Goal: Information Seeking & Learning: Learn about a topic

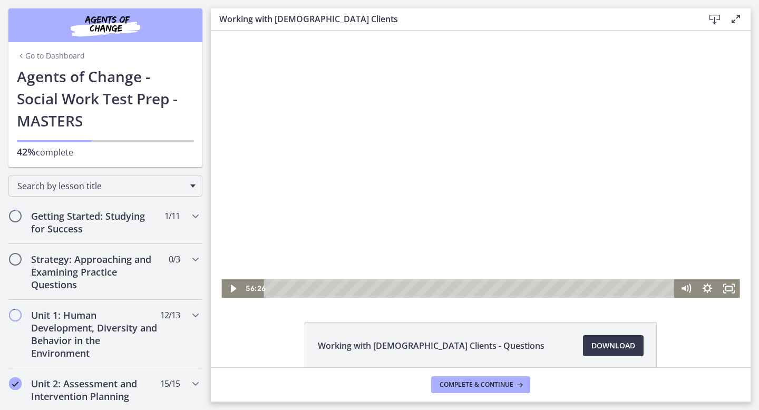
scroll to position [249, 0]
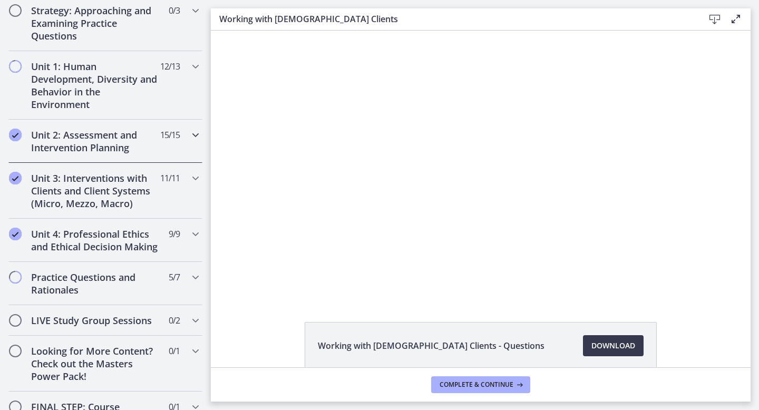
click at [160, 134] on span "15 / 15 Completed" at bounding box center [170, 135] width 20 height 13
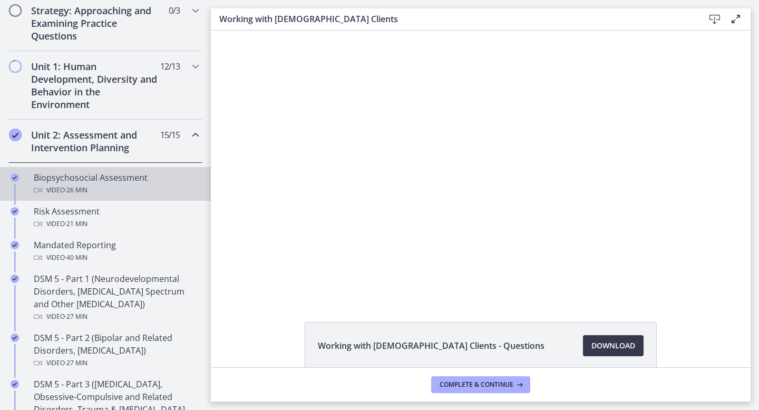
click at [154, 185] on div "Video · 26 min" at bounding box center [116, 190] width 164 height 13
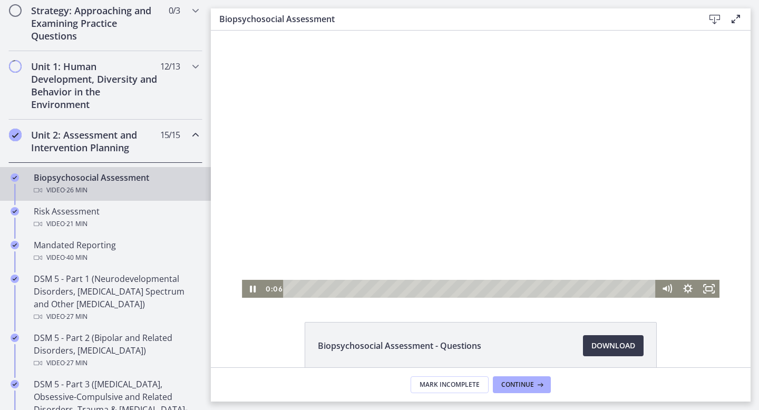
click at [697, 260] on div at bounding box center [481, 164] width 478 height 267
click at [692, 287] on icon "Show settings menu" at bounding box center [687, 289] width 21 height 18
click at [692, 245] on span "2x" at bounding box center [701, 253] width 26 height 18
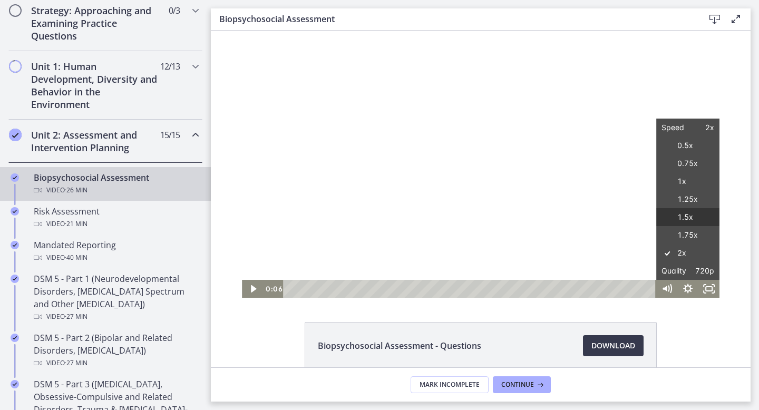
click at [688, 218] on label "1.5x" at bounding box center [687, 217] width 63 height 18
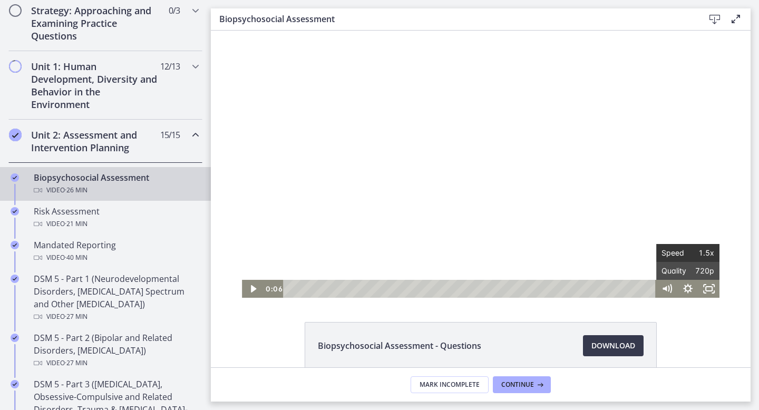
click at [673, 246] on span "Speed" at bounding box center [674, 253] width 26 height 18
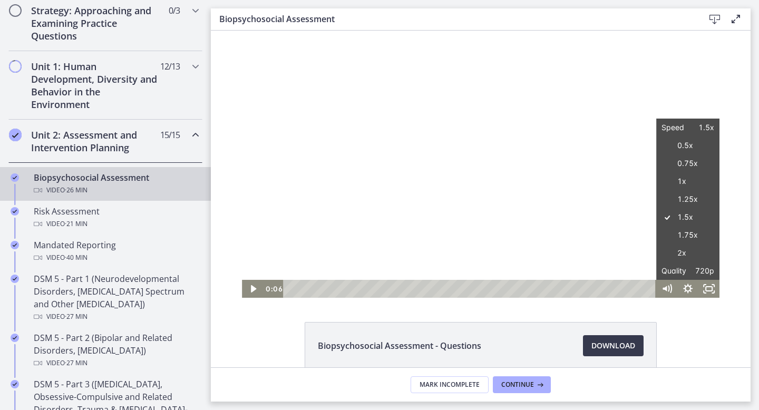
click at [602, 226] on div at bounding box center [481, 164] width 478 height 267
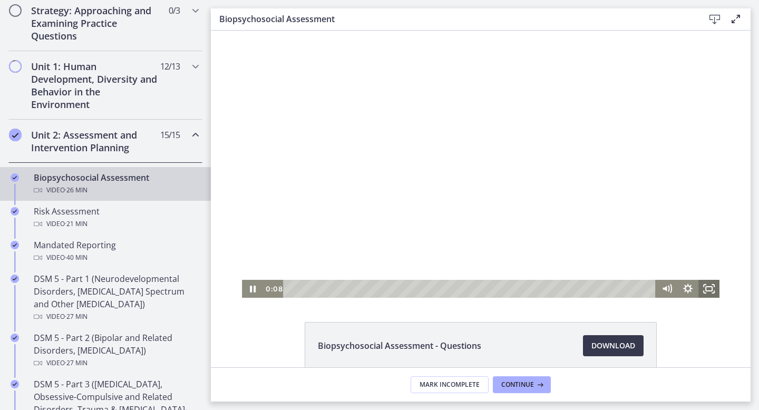
click at [706, 290] on rect "Fullscreen" at bounding box center [709, 289] width 6 height 4
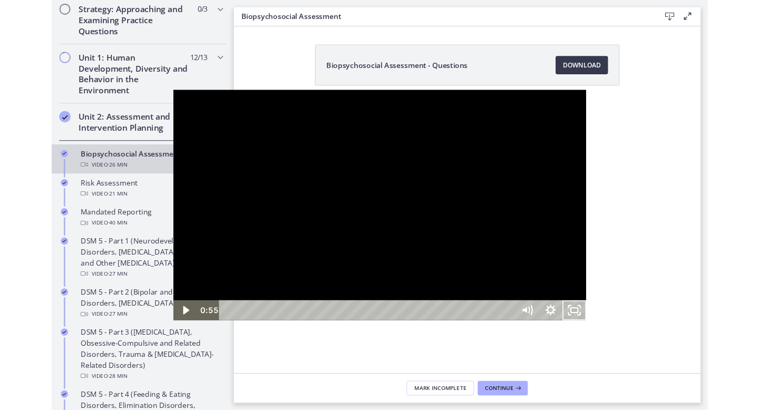
click at [642, 347] on button "Unfullscreen" at bounding box center [655, 358] width 27 height 23
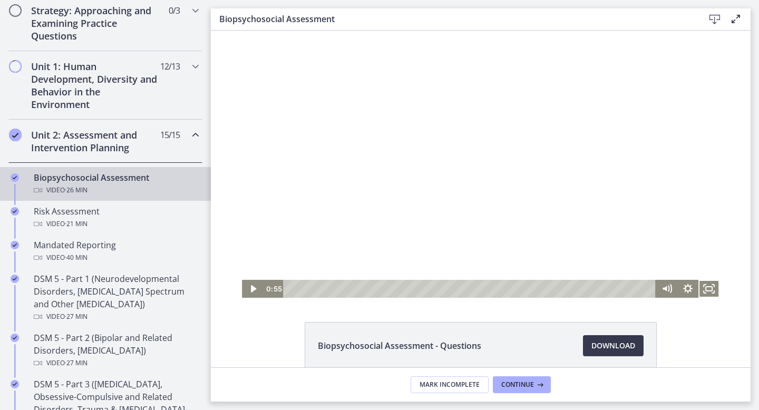
click at [642, 239] on div at bounding box center [481, 164] width 478 height 267
click at [548, 79] on div at bounding box center [481, 164] width 478 height 267
click at [712, 283] on icon "Fullscreen" at bounding box center [708, 289] width 21 height 18
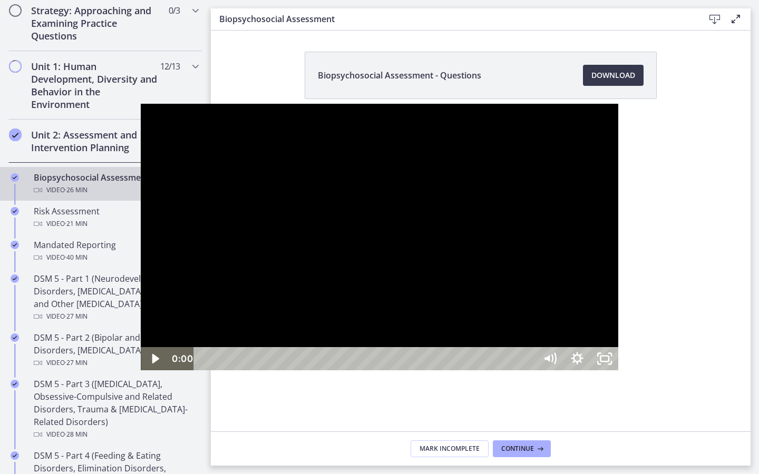
click at [209, 369] on div at bounding box center [380, 237] width 478 height 267
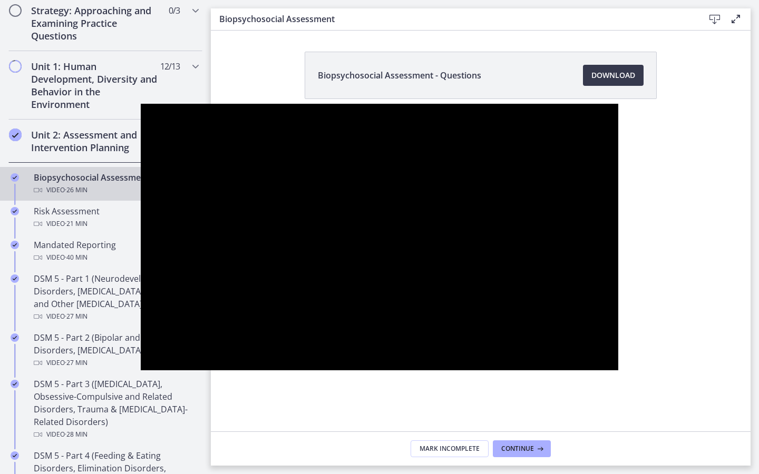
click at [141, 104] on button "Pause: cbe28tpt4o1cl02sic2g.mp4" at bounding box center [141, 104] width 1 height 1
click at [141, 104] on button "Play Video: cbe28tpt4o1cl02sic2g.mp4" at bounding box center [141, 104] width 1 height 1
click at [141, 104] on button "Pause: cbe28tpt4o1cl02sic2g.mp4" at bounding box center [141, 104] width 1 height 1
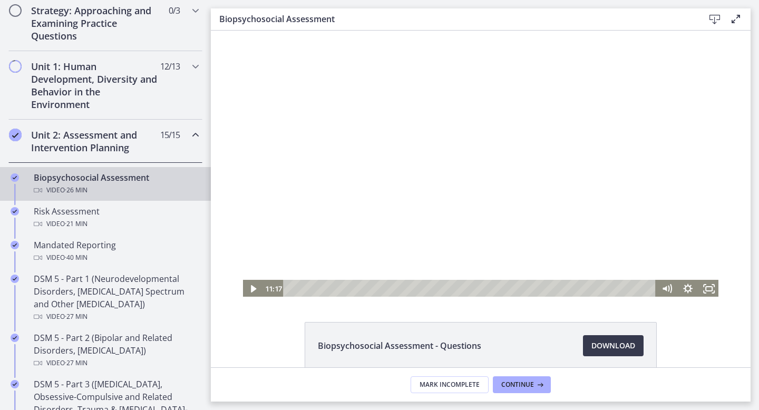
click at [413, 187] on div at bounding box center [481, 164] width 478 height 267
click at [711, 289] on icon "Fullscreen" at bounding box center [708, 289] width 21 height 18
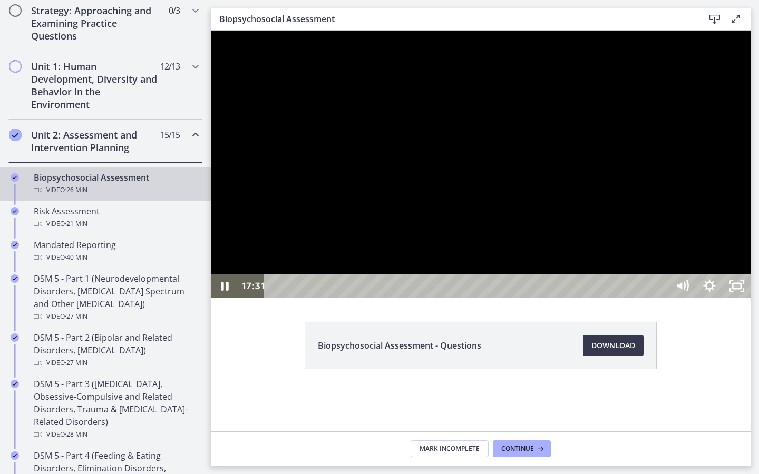
click at [751, 298] on div at bounding box center [481, 164] width 540 height 267
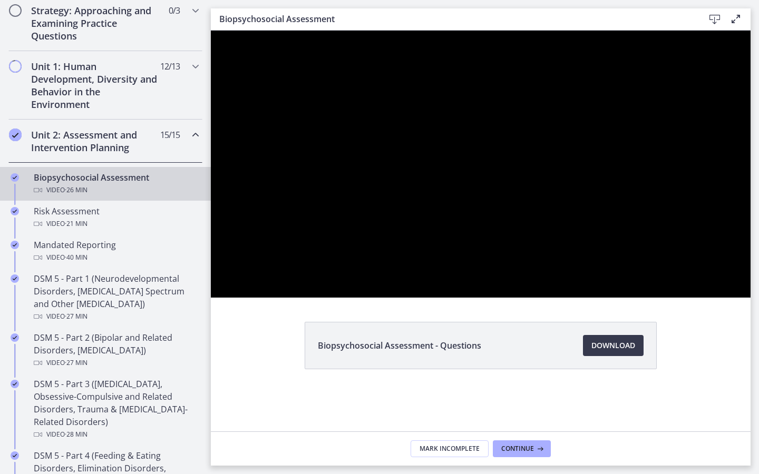
click at [211, 31] on button "Pause: cbe28tpt4o1cl02sic2g.mp4" at bounding box center [211, 31] width 1 height 1
click at [211, 31] on button "Play Video: cbe28tpt4o1cl02sic2g.mp4" at bounding box center [211, 31] width 1 height 1
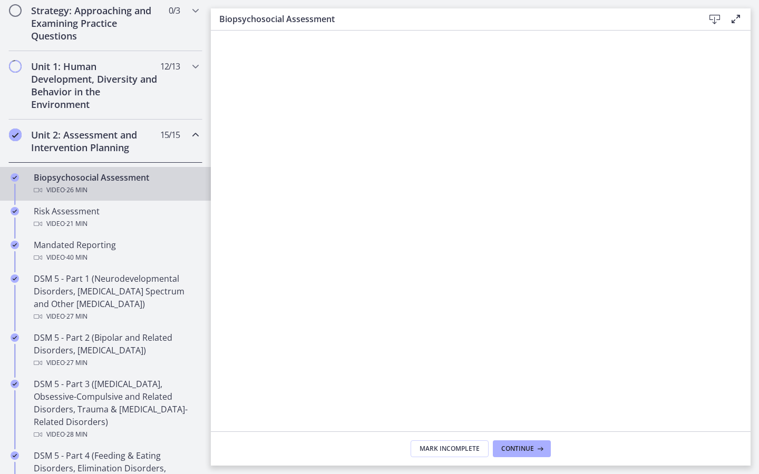
click at [751, 410] on icon "Fullscreen" at bounding box center [736, 443] width 27 height 23
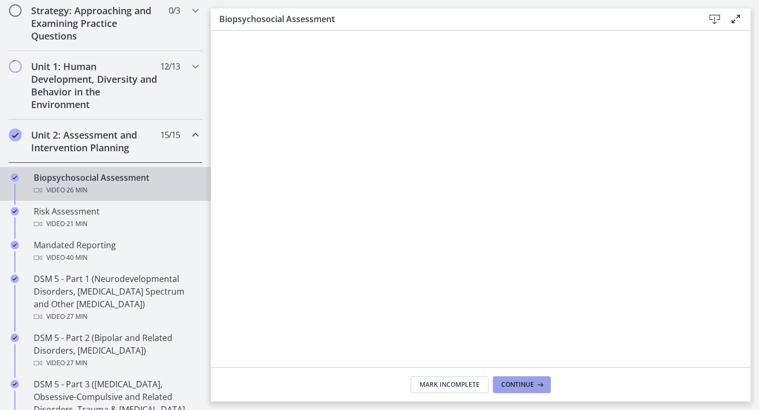
click at [520, 393] on button "Continue" at bounding box center [522, 384] width 58 height 17
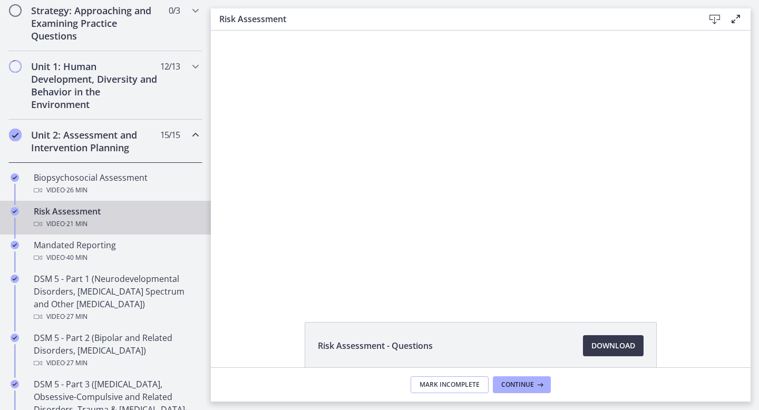
click at [441, 385] on span "Mark Incomplete" at bounding box center [450, 385] width 60 height 8
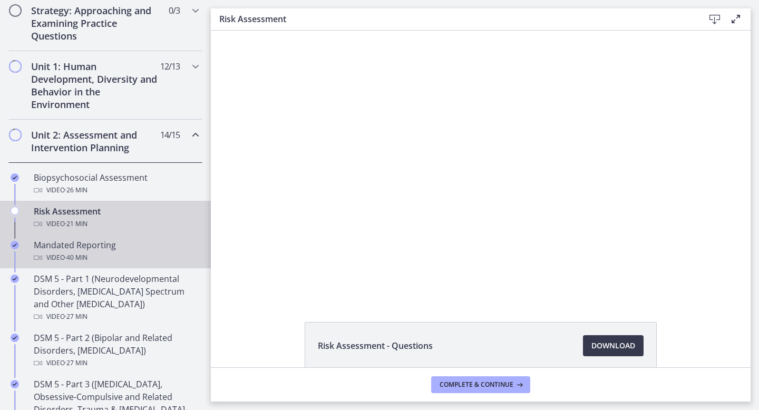
click at [65, 254] on span "· 40 min" at bounding box center [76, 257] width 23 height 13
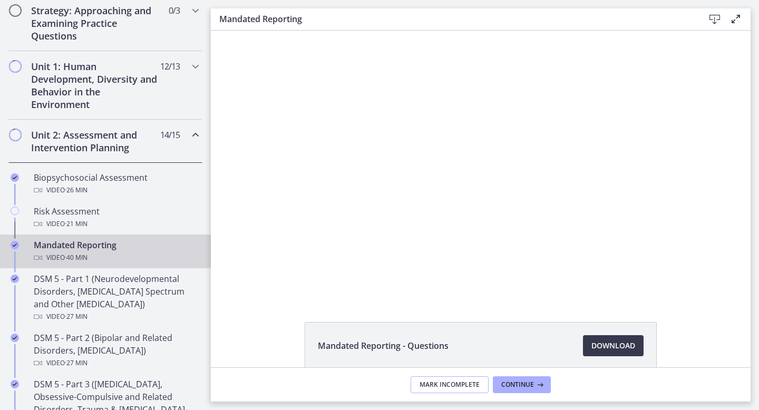
click at [432, 385] on span "Mark Incomplete" at bounding box center [450, 385] width 60 height 8
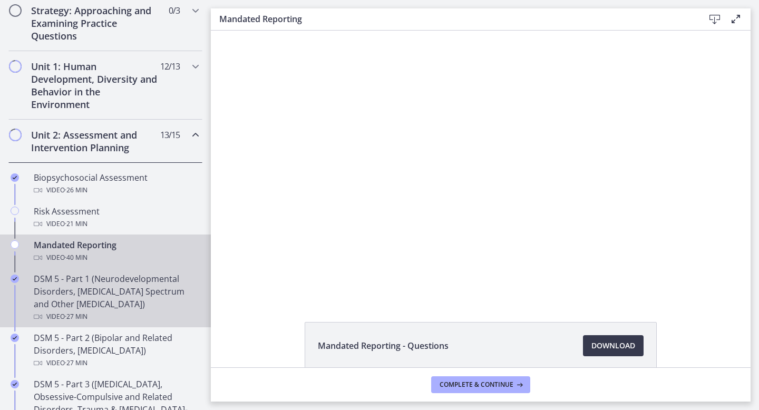
click at [121, 303] on div "DSM 5 - Part 1 (Neurodevelopmental Disorders, [MEDICAL_DATA] Spectrum and Other…" at bounding box center [116, 298] width 164 height 51
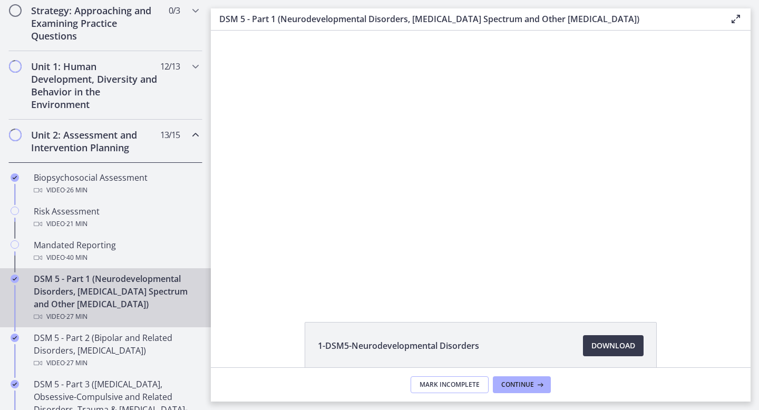
click at [444, 376] on button "Mark Incomplete" at bounding box center [450, 384] width 78 height 17
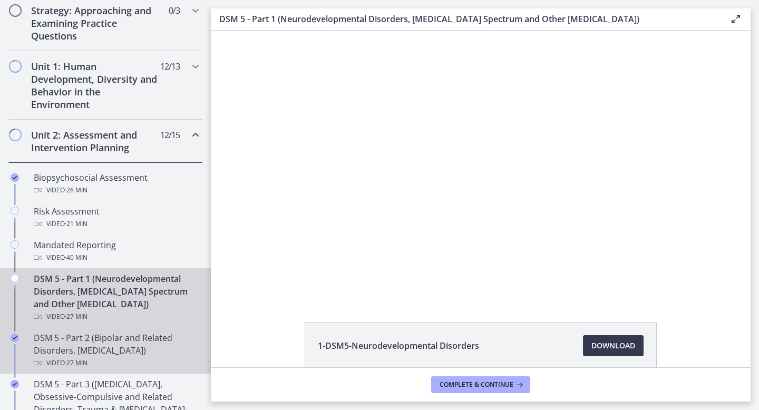
click at [112, 335] on div "DSM 5 - Part 2 (Bipolar and Related Disorders, [MEDICAL_DATA]) Video · 27 min" at bounding box center [116, 351] width 164 height 38
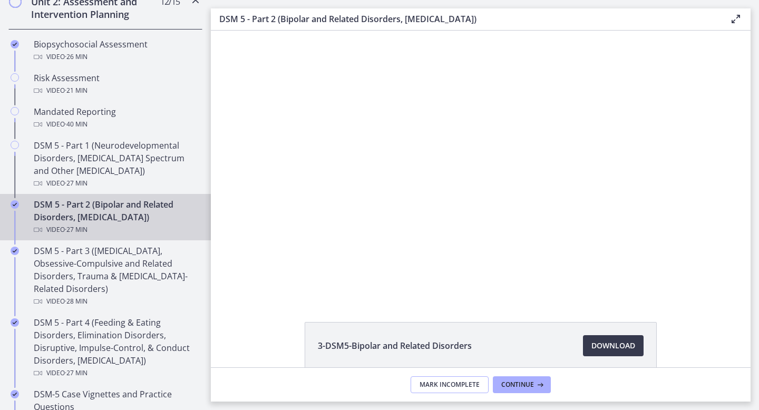
click at [452, 377] on button "Mark Incomplete" at bounding box center [450, 384] width 78 height 17
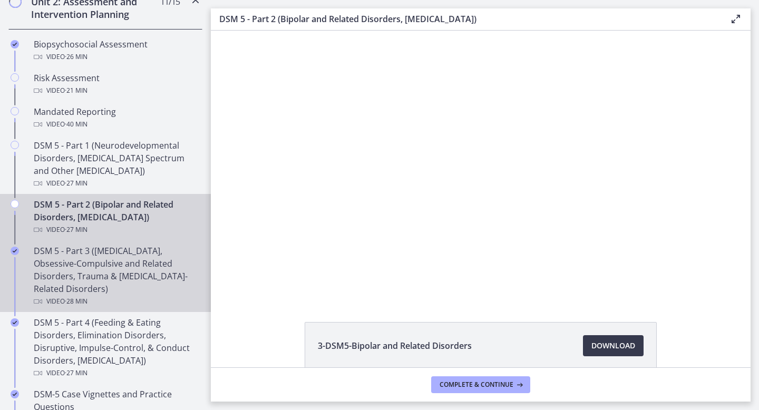
click at [98, 295] on div "Video · 28 min" at bounding box center [116, 301] width 164 height 13
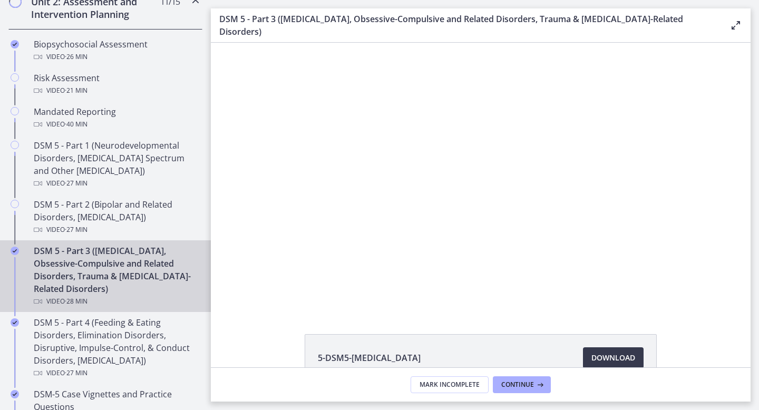
click at [436, 393] on footer "Mark Incomplete Continue" at bounding box center [481, 384] width 540 height 34
click at [431, 384] on span "Mark Incomplete" at bounding box center [450, 385] width 60 height 8
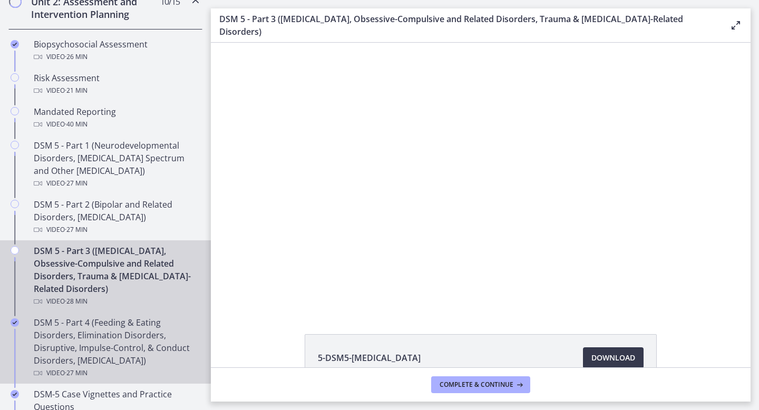
click at [20, 316] on div "Chapters" at bounding box center [14, 352] width 13 height 72
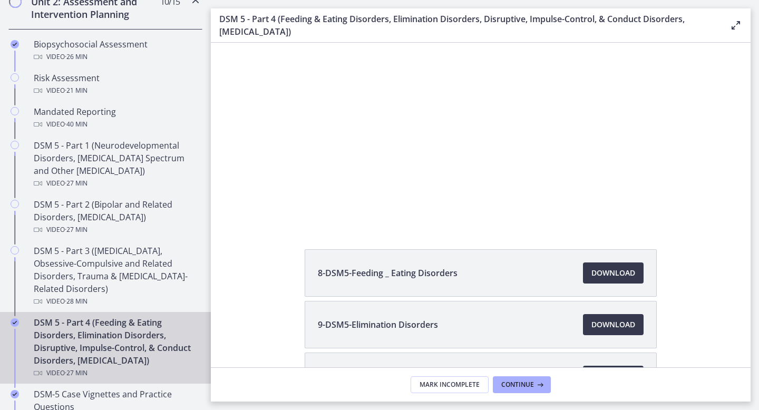
scroll to position [81, 0]
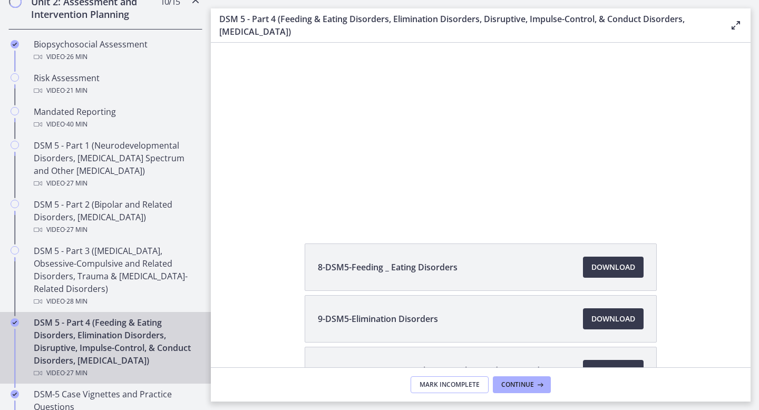
click at [460, 384] on span "Mark Incomplete" at bounding box center [450, 385] width 60 height 8
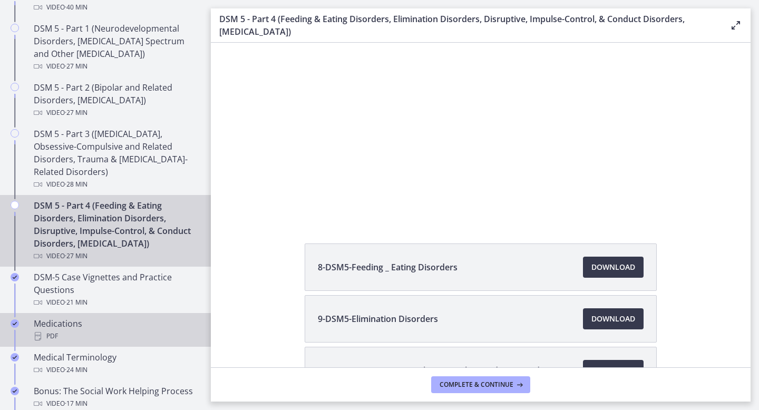
scroll to position [503, 0]
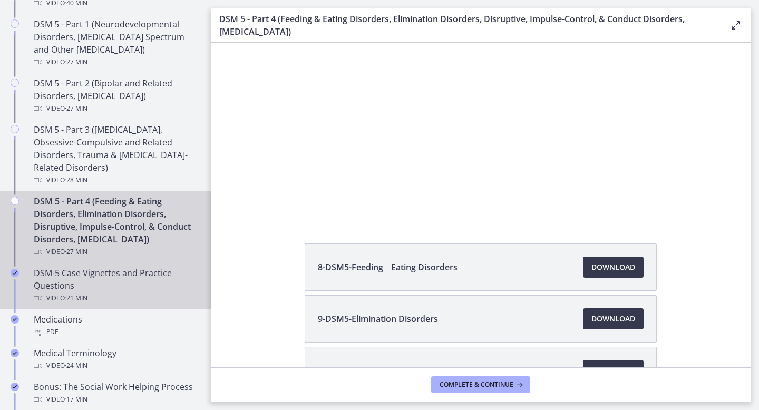
click at [159, 292] on div "Video · 21 min" at bounding box center [116, 298] width 164 height 13
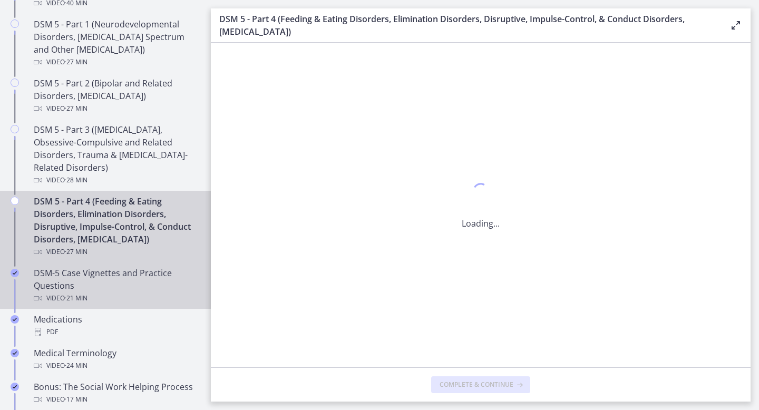
scroll to position [0, 0]
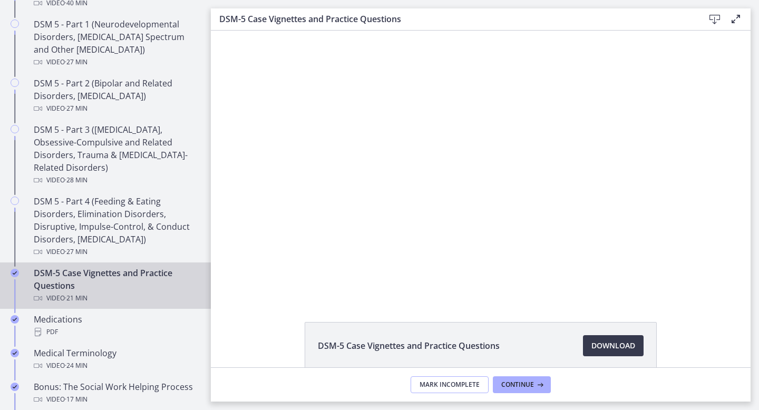
click at [436, 382] on span "Mark Incomplete" at bounding box center [450, 385] width 60 height 8
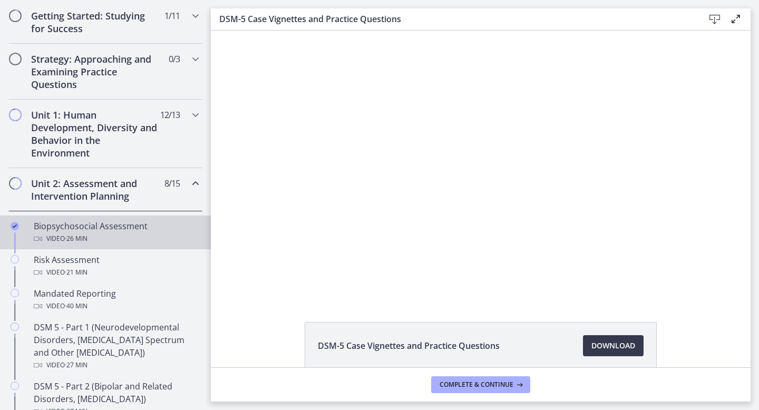
scroll to position [220, 0]
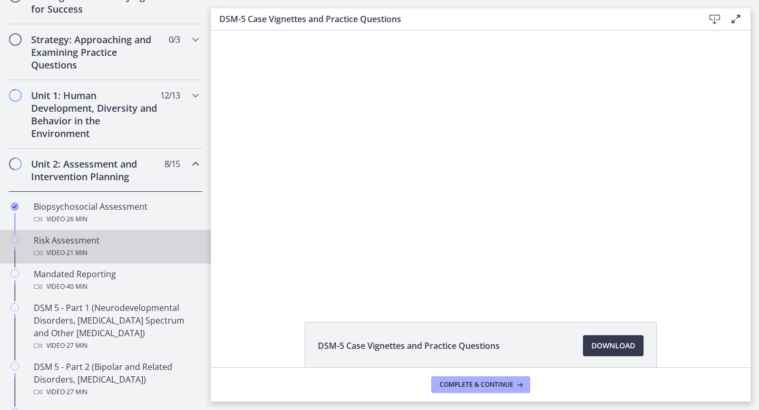
click at [87, 248] on span "· 21 min" at bounding box center [76, 253] width 23 height 13
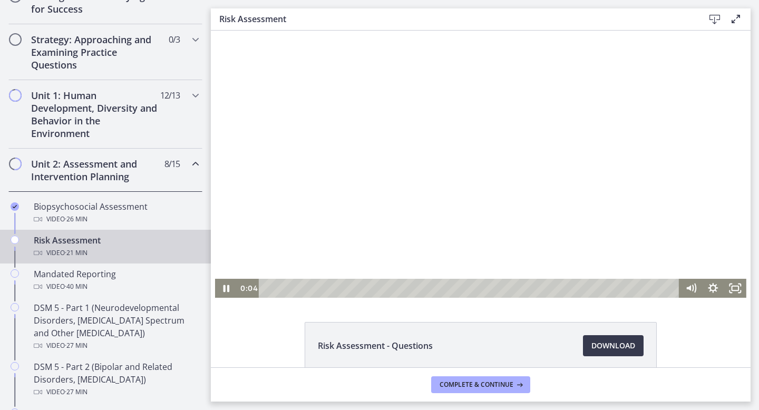
click at [349, 275] on div at bounding box center [480, 164] width 531 height 267
click at [395, 234] on div at bounding box center [480, 164] width 531 height 267
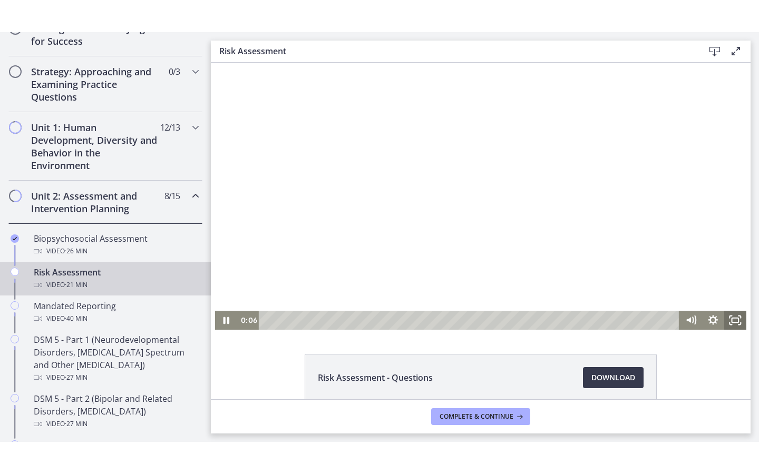
click at [731, 326] on icon "Fullscreen" at bounding box center [735, 320] width 22 height 19
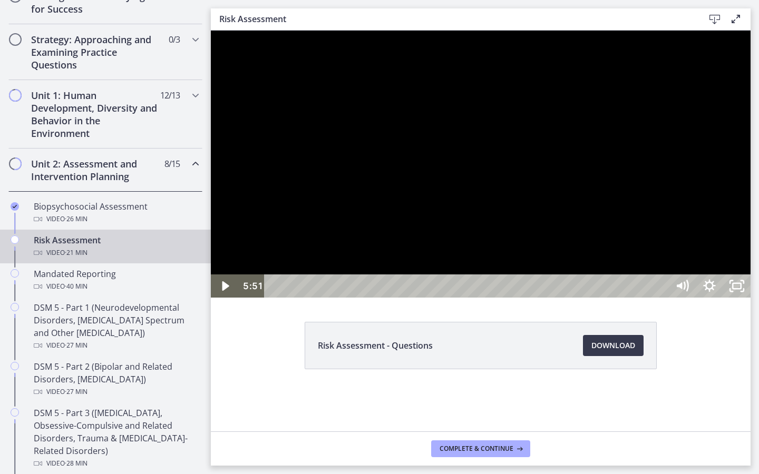
click at [751, 298] on div at bounding box center [481, 164] width 540 height 267
click at [723, 298] on icon "Show settings menu" at bounding box center [709, 286] width 27 height 23
click at [430, 290] on div at bounding box center [481, 164] width 540 height 267
click at [614, 244] on div at bounding box center [481, 164] width 540 height 267
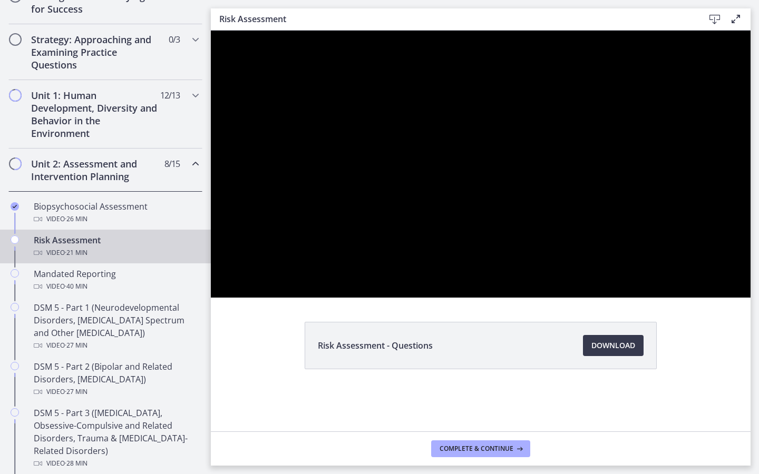
click at [211, 31] on button "Pause: cbe2b61t4o1cl02sic50.mp4" at bounding box center [211, 31] width 1 height 1
click at [211, 31] on button "Play Video: cbe2b61t4o1cl02sic50.mp4" at bounding box center [211, 31] width 1 height 1
click at [211, 31] on button "Pause: cbe2b61t4o1cl02sic50.mp4" at bounding box center [211, 31] width 1 height 1
click at [211, 31] on button "Play Video: cbe2b61t4o1cl02sic50.mp4" at bounding box center [211, 31] width 1 height 1
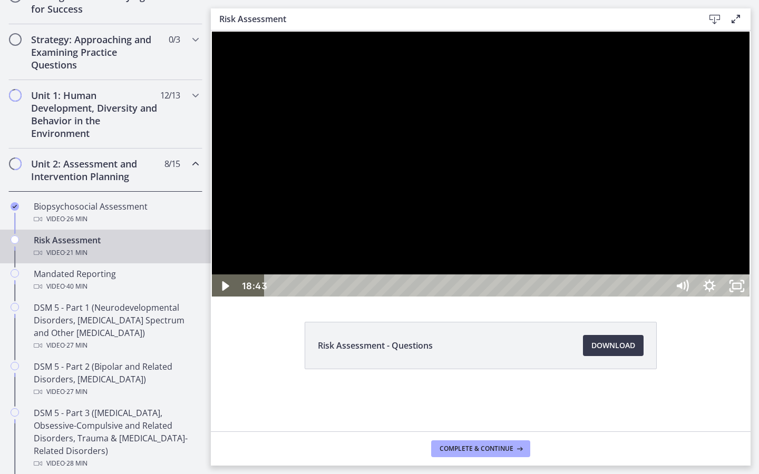
click at [694, 246] on div at bounding box center [481, 164] width 540 height 267
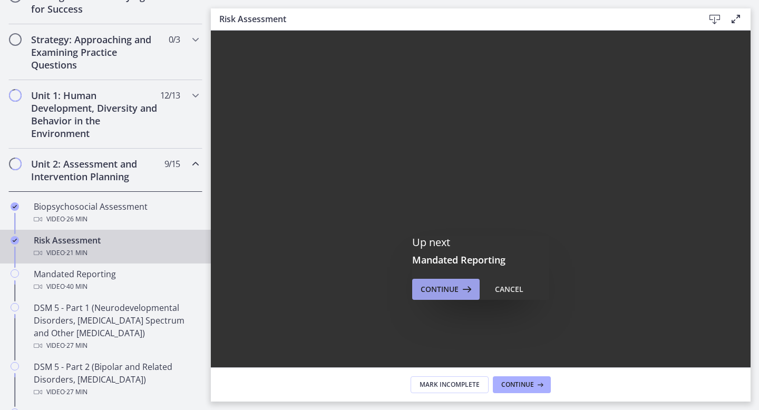
click at [441, 286] on span "Continue" at bounding box center [440, 289] width 38 height 13
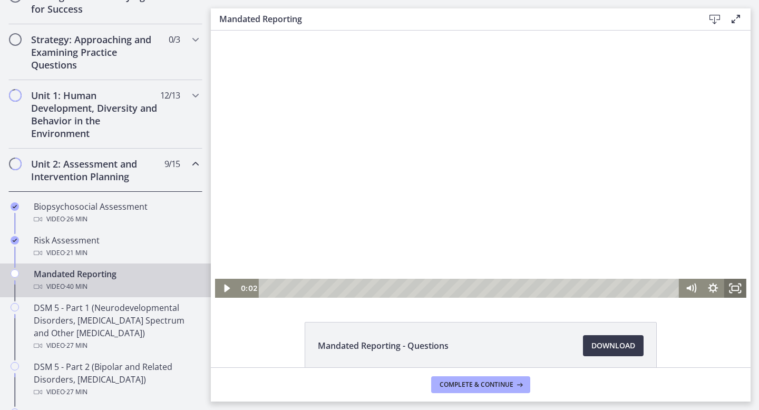
click at [745, 290] on icon "Fullscreen" at bounding box center [735, 288] width 22 height 19
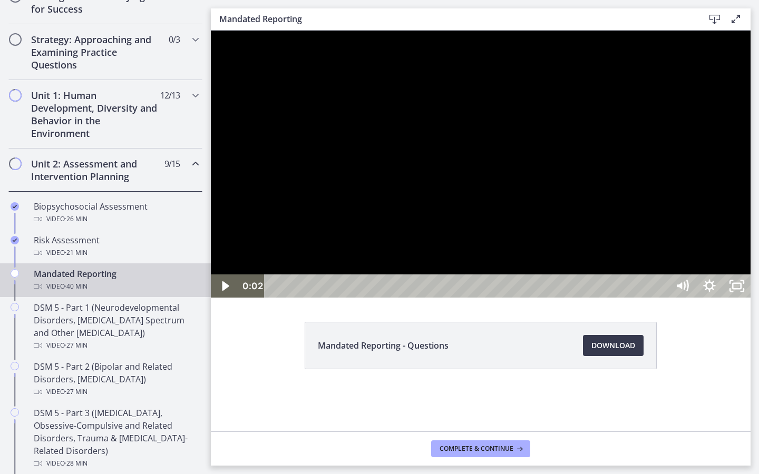
click at [727, 298] on div at bounding box center [481, 164] width 540 height 267
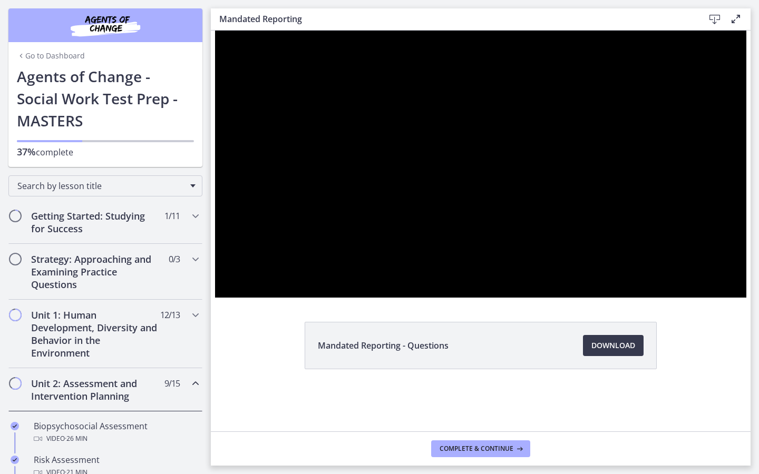
scroll to position [220, 0]
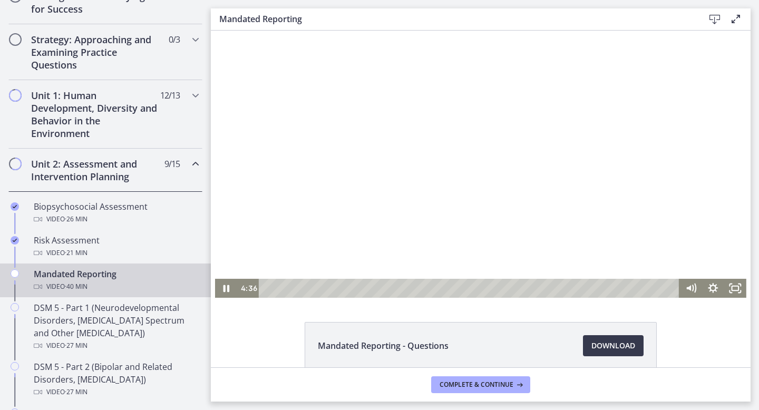
click at [432, 125] on div at bounding box center [480, 164] width 531 height 267
click at [413, 159] on div at bounding box center [480, 164] width 531 height 267
click at [731, 284] on icon "Fullscreen" at bounding box center [730, 285] width 2 height 2
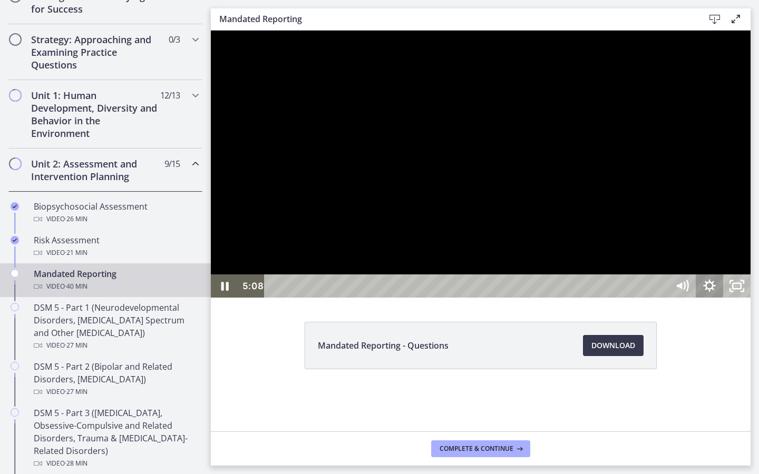
click at [723, 298] on icon "Show settings menu" at bounding box center [709, 286] width 27 height 23
click at [709, 251] on span "Speed" at bounding box center [692, 239] width 34 height 23
click at [751, 252] on label "2x" at bounding box center [709, 240] width 82 height 24
click at [751, 241] on div at bounding box center [481, 164] width 540 height 267
click at [751, 298] on div at bounding box center [481, 164] width 540 height 267
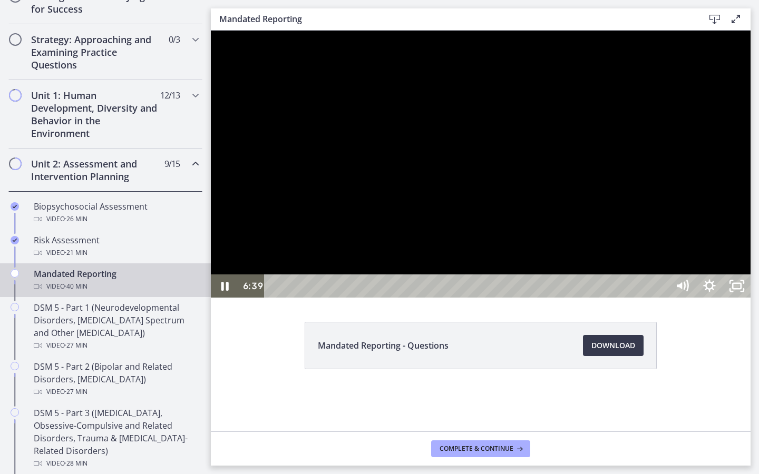
click at [751, 170] on div at bounding box center [481, 164] width 540 height 267
click at [751, 298] on icon "Unfullscreen" at bounding box center [736, 286] width 27 height 23
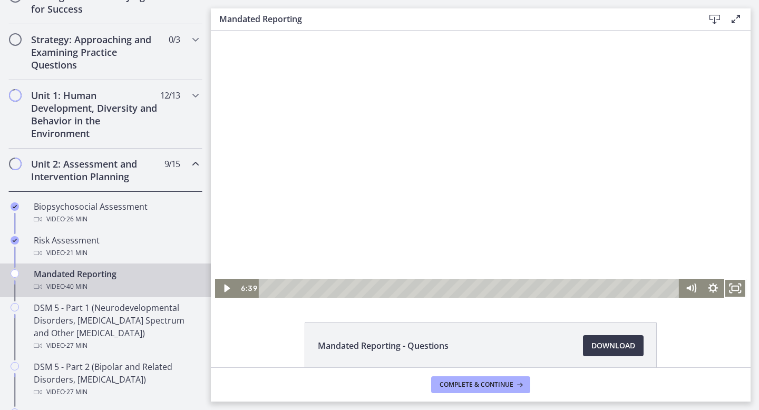
click at [429, 160] on div at bounding box center [480, 164] width 531 height 267
click at [729, 294] on icon "Fullscreen" at bounding box center [735, 288] width 22 height 19
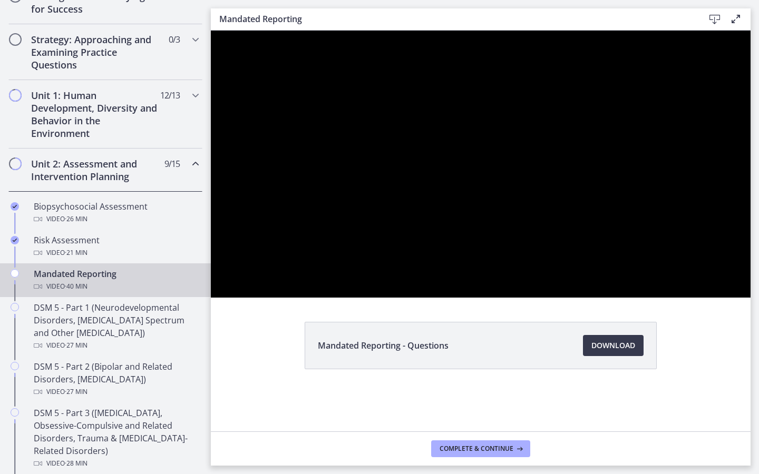
click at [723, 275] on button "Unfullscreen" at bounding box center [736, 286] width 27 height 23
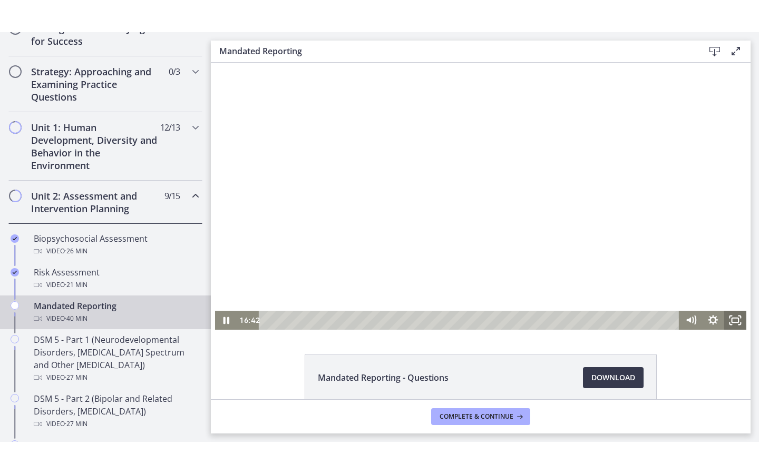
click at [729, 328] on icon "Fullscreen" at bounding box center [735, 320] width 22 height 19
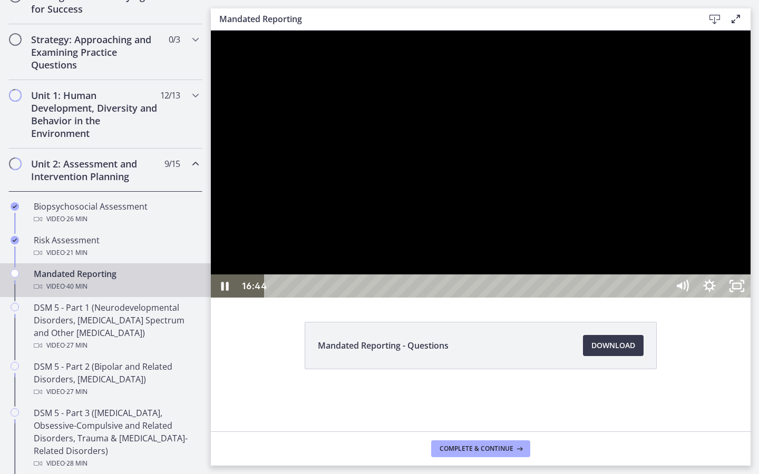
click at [751, 298] on div at bounding box center [481, 164] width 540 height 267
click at [661, 298] on div "36:42" at bounding box center [468, 286] width 387 height 23
click at [751, 298] on div at bounding box center [481, 164] width 540 height 267
click at [661, 298] on div "39:44" at bounding box center [468, 286] width 387 height 23
click at [751, 298] on div at bounding box center [481, 164] width 540 height 267
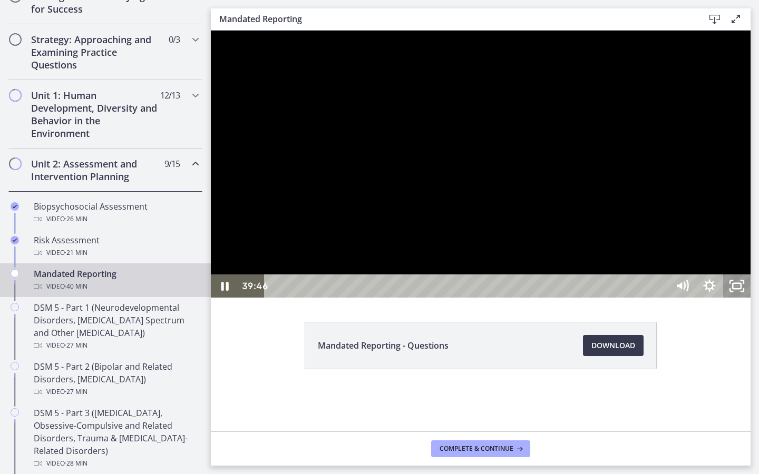
click at [751, 298] on icon "Unfullscreen" at bounding box center [736, 286] width 27 height 23
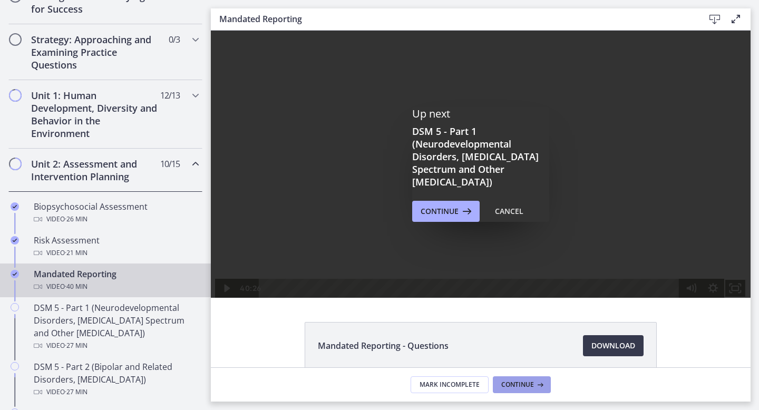
click at [510, 381] on span "Continue" at bounding box center [517, 385] width 33 height 8
